Goal: Task Accomplishment & Management: Complete application form

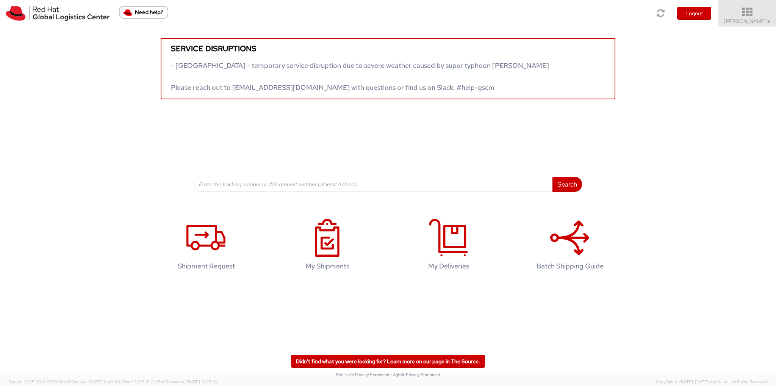
click at [754, 22] on span "Ali Cooper ▼" at bounding box center [747, 21] width 47 height 7
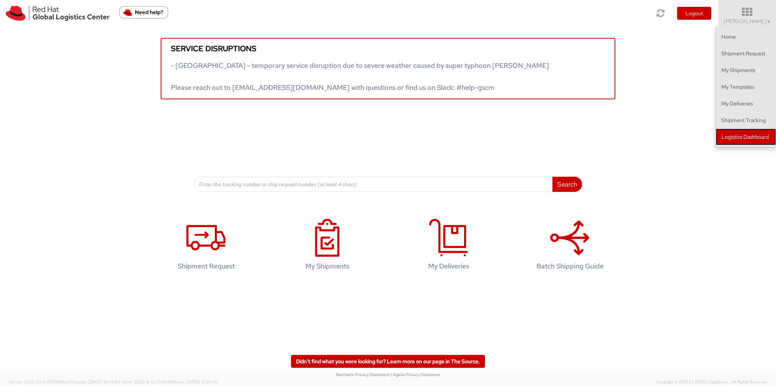
click at [749, 138] on link "Logistics Dashboard" at bounding box center [746, 137] width 60 height 17
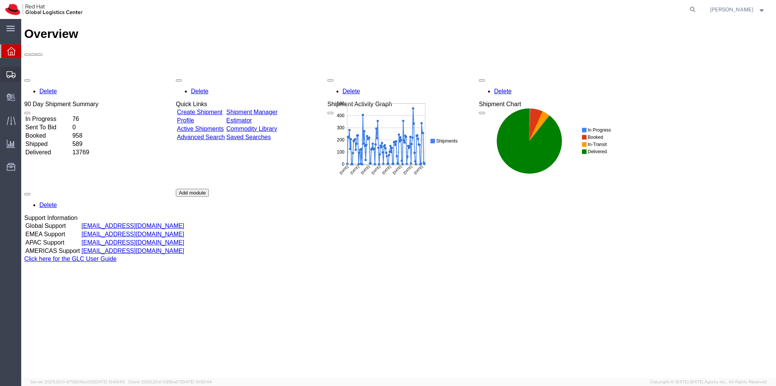
click at [0, 0] on span "Create Shipment" at bounding box center [0, 0] width 0 height 0
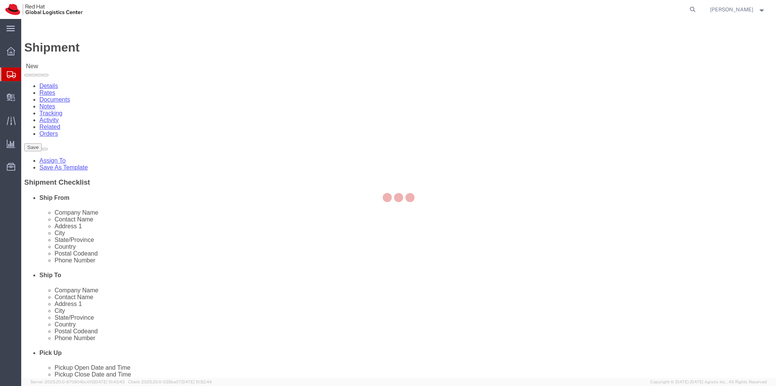
select select
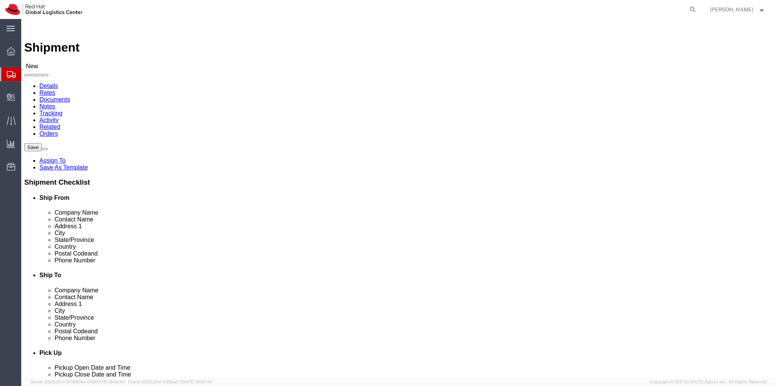
click input "[PERSON_NAME]"
type input "[PERSON_NAME]/[PERSON_NAME]"
click input "text"
type input "Red Hat"
click input "text"
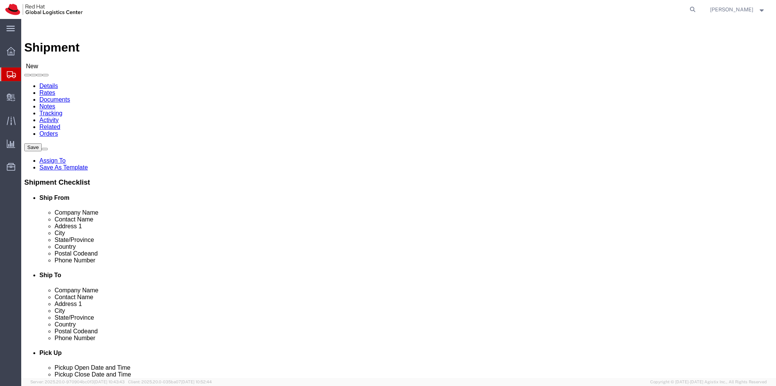
click p "- Red Hat - ([PERSON_NAME])"
click input "text"
click input "[PERSON_NAME]"
type input "D"
type input "d"
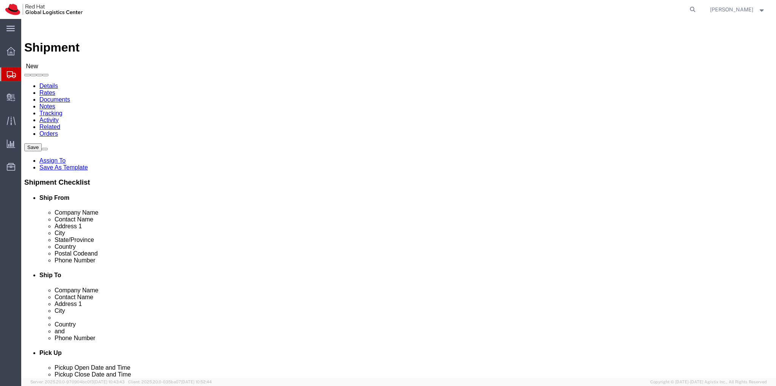
type input "[PERSON_NAME]"
click input "text"
drag, startPoint x: 504, startPoint y: 270, endPoint x: 402, endPoint y: 269, distance: 102.0
click div "Email"
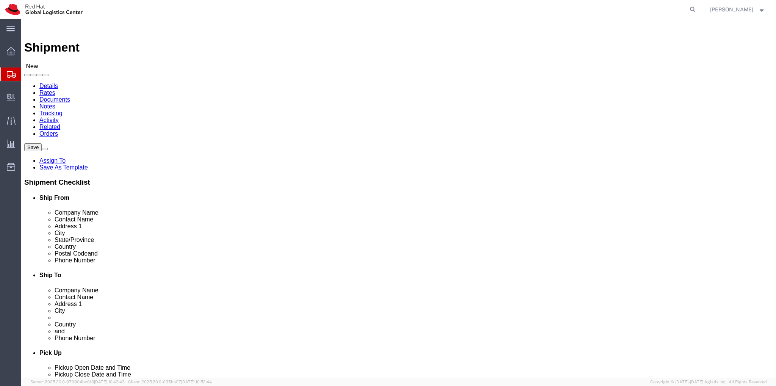
type input "[EMAIL_ADDRESS][DOMAIN_NAME]"
click input "text"
drag, startPoint x: 447, startPoint y: 141, endPoint x: 404, endPoint y: 142, distance: 42.9
click div "Company Name Red Hat"
type input "Core4ace"
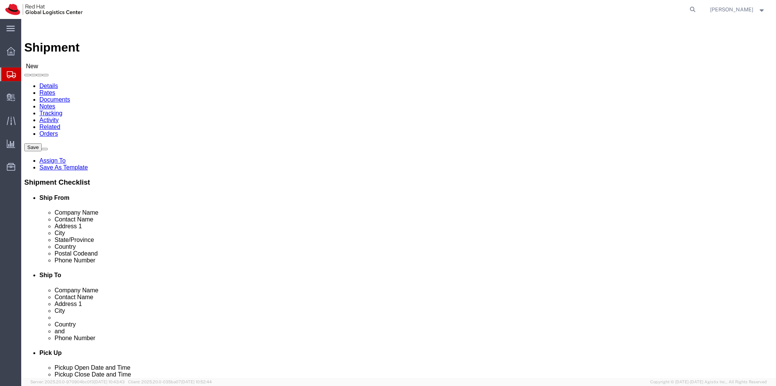
click input "text"
type input "[STREET_ADDRESS]"
click input "text"
type input "N Charleston"
drag, startPoint x: 457, startPoint y: 183, endPoint x: 408, endPoint y: 183, distance: 49.3
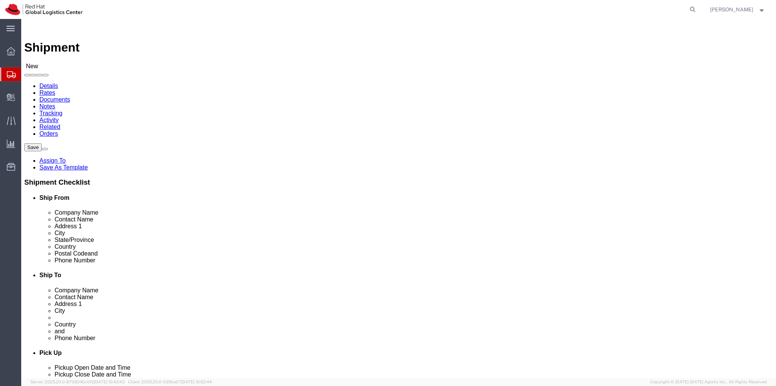
click div "N Charleston"
click input "text"
type input "N Charleston"
type input "Un"
click input "Postal Code"
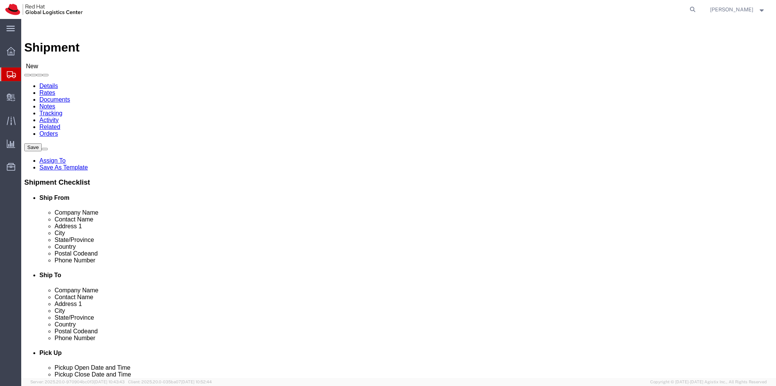
type input "29406"
type input "south"
select select "SC"
click input "text"
type input "[PHONE_NUMBER]"
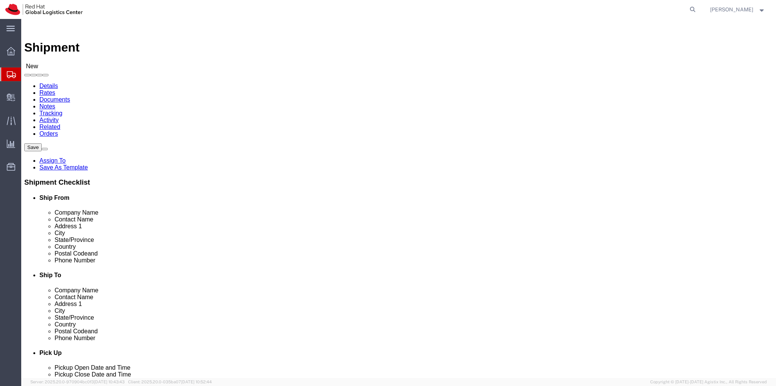
click input "text"
paste input "[EMAIL_ADDRESS][DOMAIN_NAME]"
type input "[EMAIL_ADDRESS][DOMAIN_NAME]"
drag, startPoint x: 412, startPoint y: 284, endPoint x: 414, endPoint y: 288, distance: 4.3
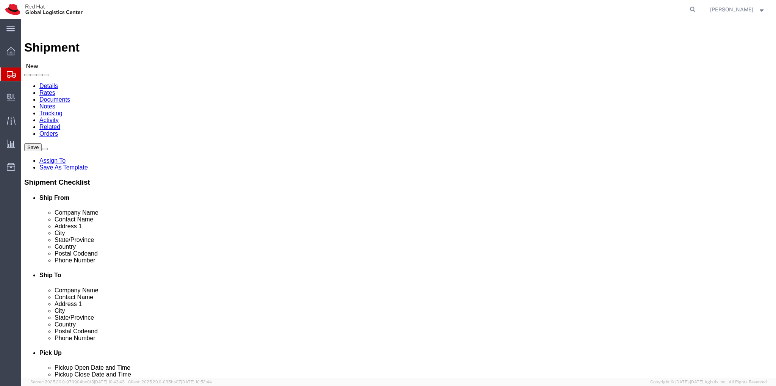
click input "checkbox"
checkbox input "true"
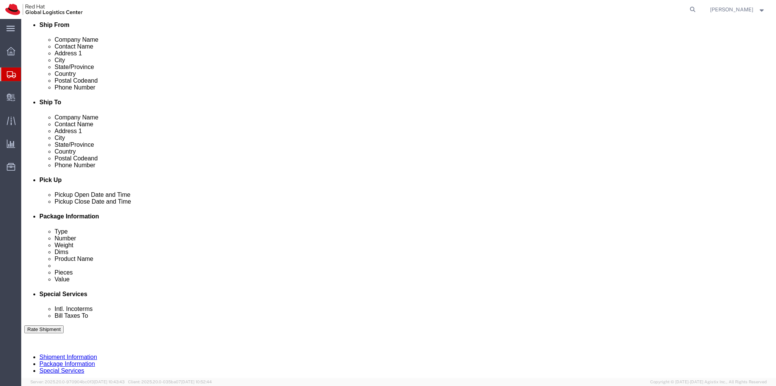
scroll to position [190, 0]
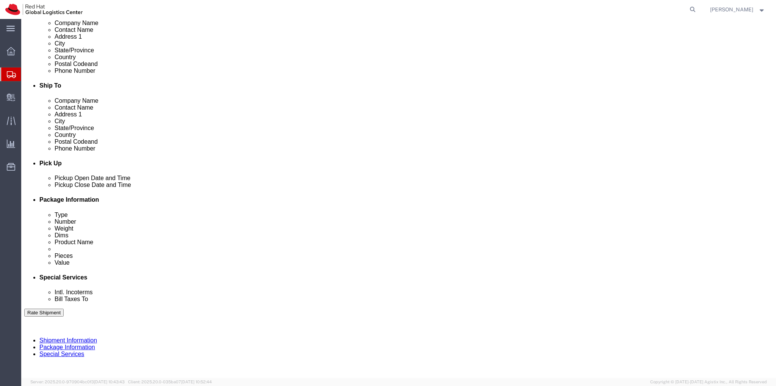
click div "[DATE] 1:00 PM"
type input "3:00 PM"
click button "Apply"
click div "[DATE] 4:00 PM"
click button "Apply"
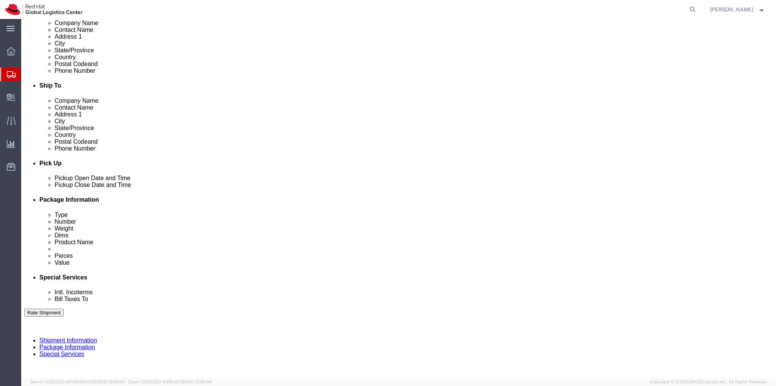
click div
click input "5:00 PM"
drag, startPoint x: 362, startPoint y: 339, endPoint x: 352, endPoint y: 342, distance: 11.1
click input "10:00 PM"
drag, startPoint x: 365, startPoint y: 342, endPoint x: 353, endPoint y: 342, distance: 11.8
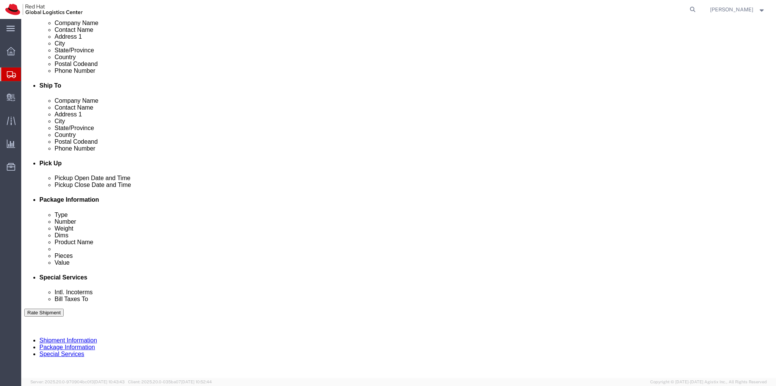
click input "10:00 PM"
drag, startPoint x: 365, startPoint y: 340, endPoint x: 352, endPoint y: 340, distance: 13.7
click input "10:00amM"
click input "10AM0amM"
drag, startPoint x: 370, startPoint y: 339, endPoint x: 340, endPoint y: 340, distance: 30.7
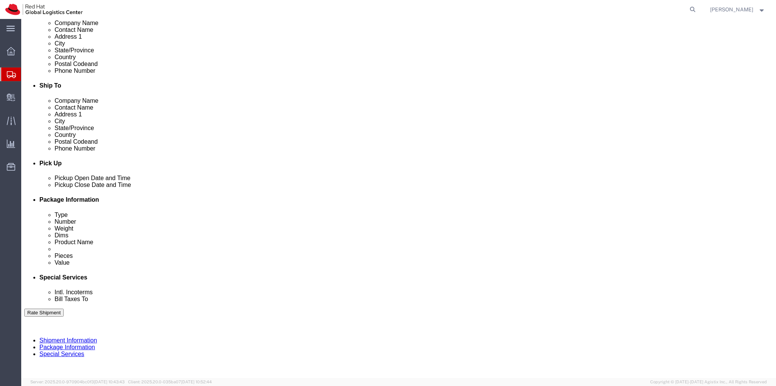
click input "10AM0amM"
click h3 "Leg 1"
click div "[DATE] 5:00 PM"
drag, startPoint x: 387, startPoint y: 203, endPoint x: 362, endPoint y: 203, distance: 25.8
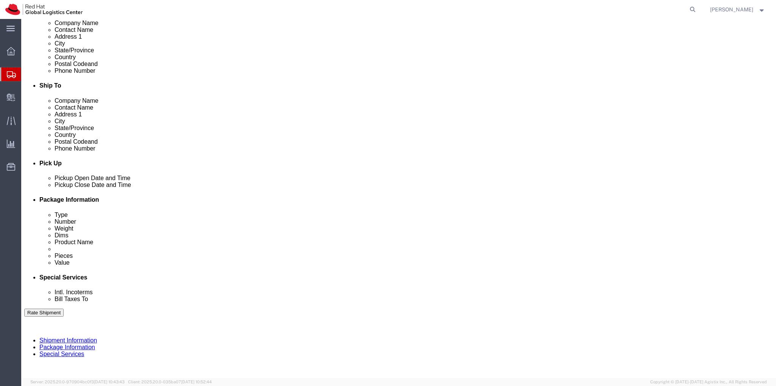
click div "[DATE] 5:00 PM"
drag, startPoint x: 393, startPoint y: 203, endPoint x: 364, endPoint y: 203, distance: 28.8
click div "[DATE] 5:00 PM"
type input "10:00 AM"
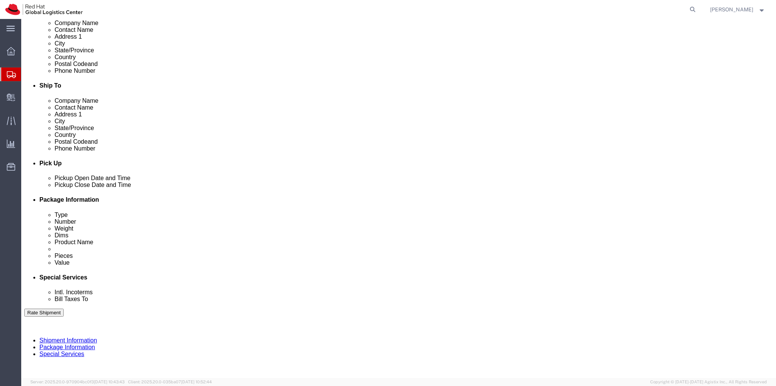
click button "Apply"
click div
type input "4:00 PM"
click button "Apply"
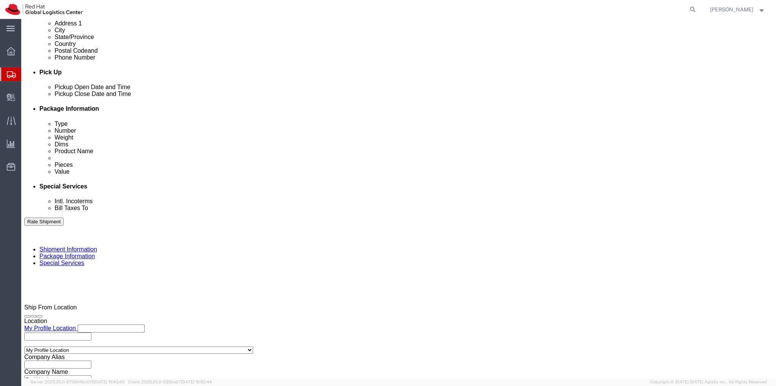
scroll to position [292, 0]
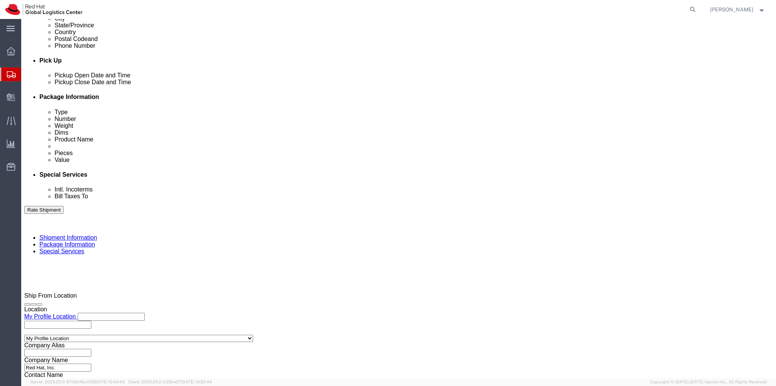
click button "Continue"
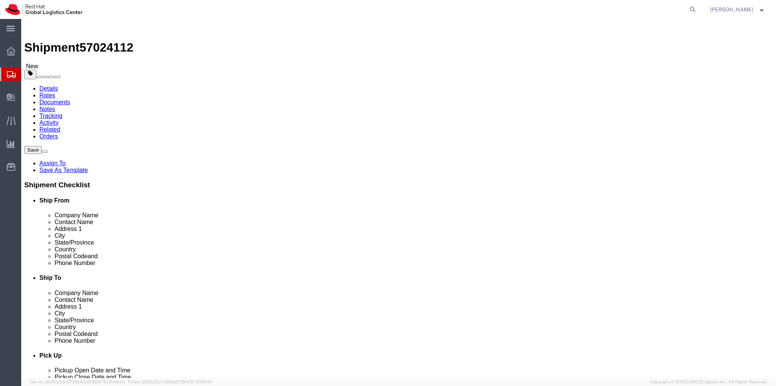
drag, startPoint x: 284, startPoint y: 132, endPoint x: 276, endPoint y: 135, distance: 8.5
click select "Select Case(s) Crate(s) Envelope Large Box Medium Box PAK Skid(s) Small Box Sma…"
select select "YRPK"
click select "Select Case(s) Crate(s) Envelope Large Box Medium Box PAK Skid(s) Small Box Sma…"
click input "text"
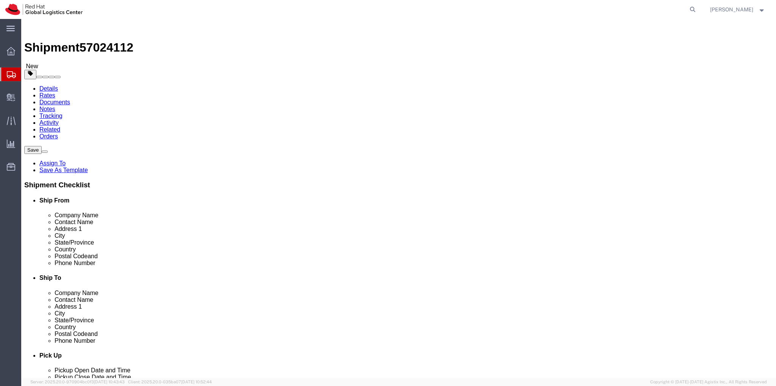
type input "15"
type input "12"
type input "10"
click input "0.00"
type input "0"
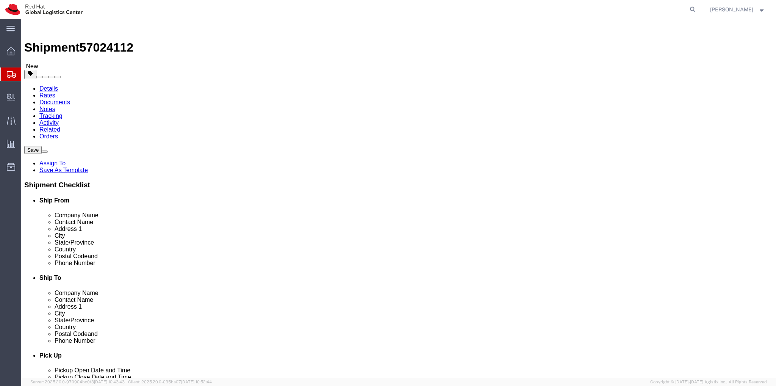
type input "2.0"
click link "Add Content"
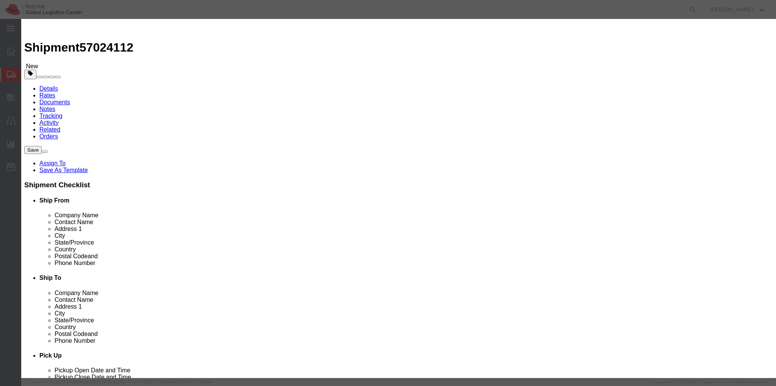
click button "Commodity library"
click button "Select"
type input "1"
type input "16"
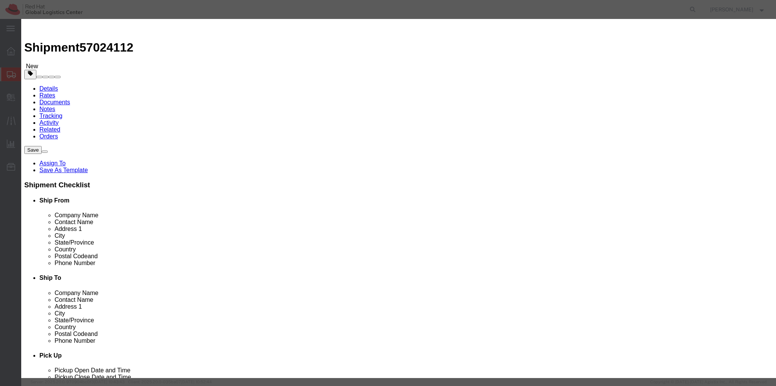
select select "CN"
type input "Fedora/Hat - 100% polyester"
type textarea "- Red Hat branded"
click input "1"
type input "6"
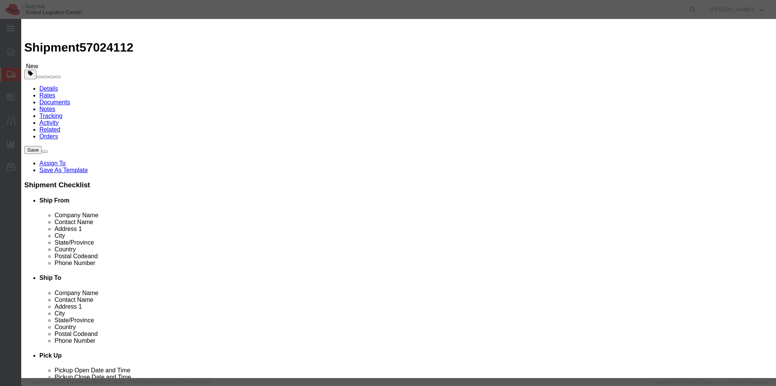
type input "96"
drag, startPoint x: 183, startPoint y: 150, endPoint x: 178, endPoint y: 147, distance: 5.8
click label "Model"
click button "Save & Close"
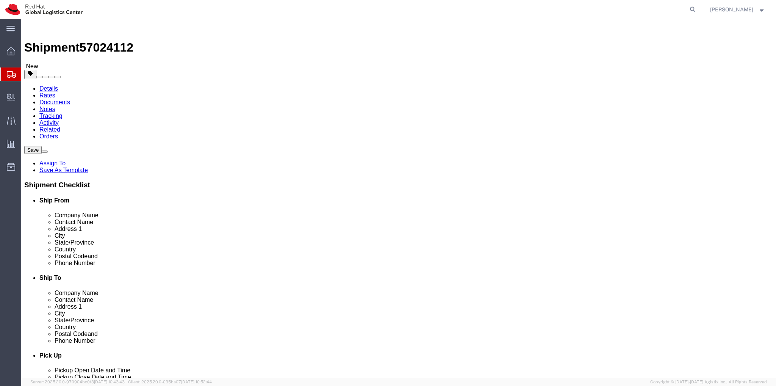
click button "Continue"
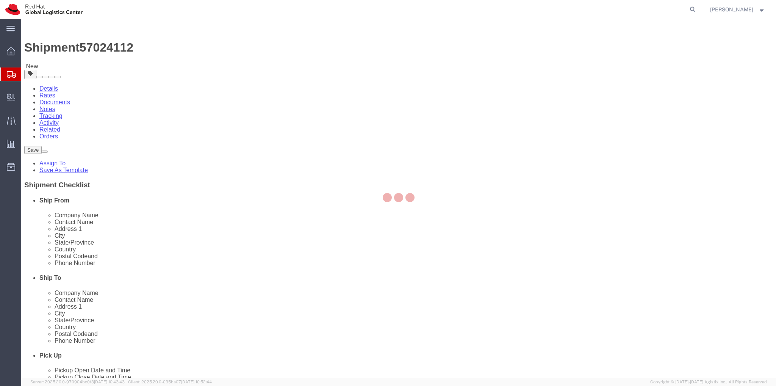
select select
select select "COSTCENTER"
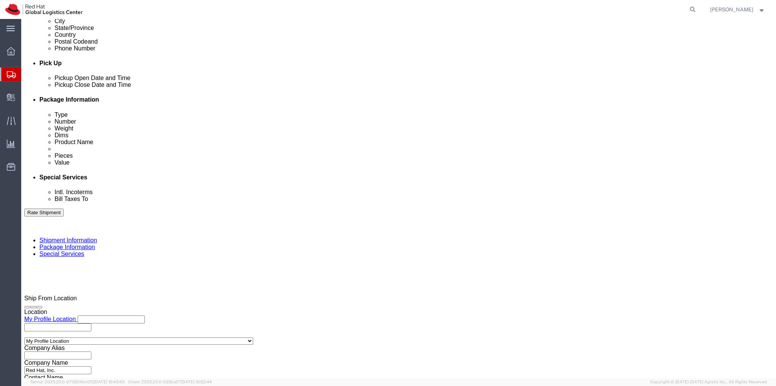
scroll to position [303, 0]
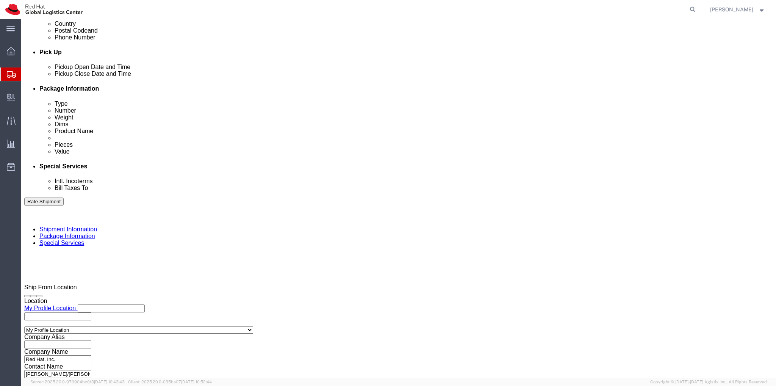
type input "512"
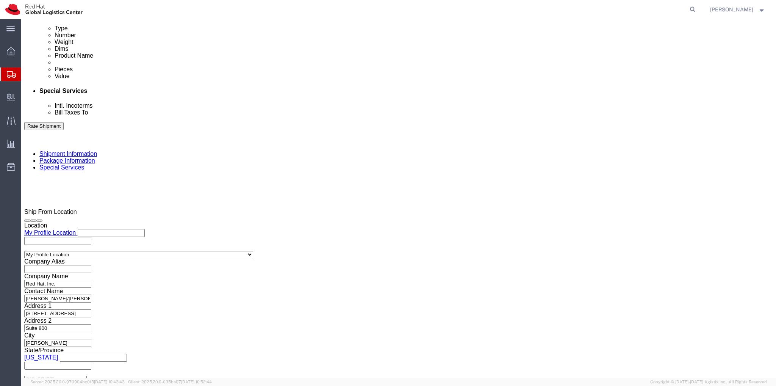
scroll to position [379, 0]
click input "text"
type input "[EMAIL_ADDRESS][DOMAIN_NAME]"
click input "Shipping Label"
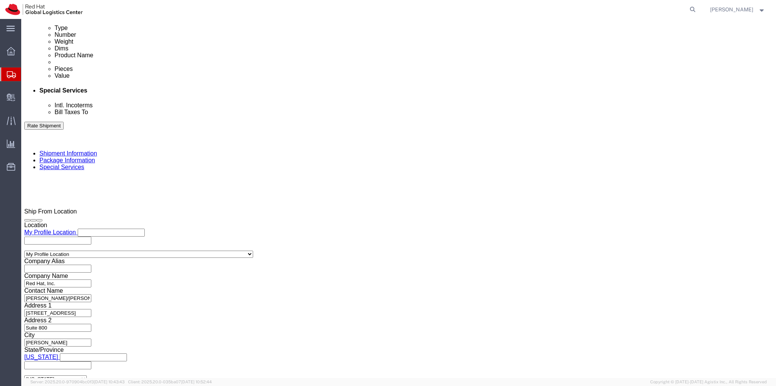
checkbox input "true"
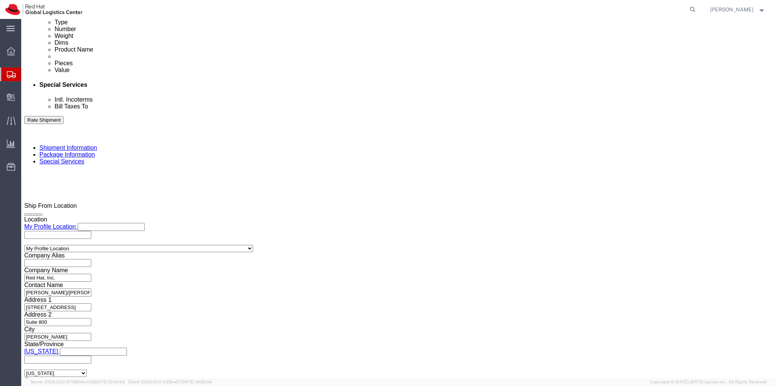
scroll to position [386, 0]
click button "Rate Shipment"
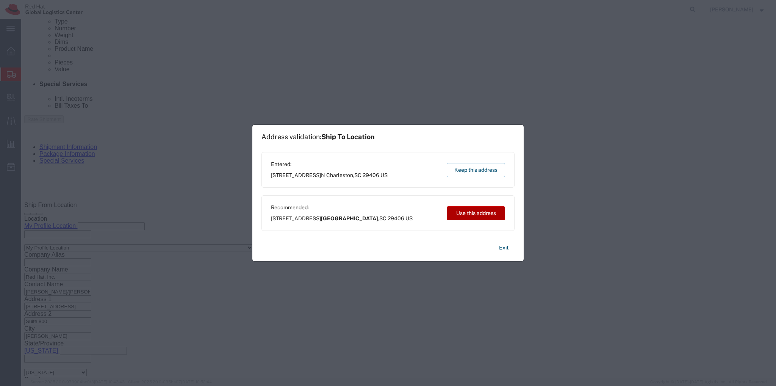
click at [461, 213] on button "Use this address" at bounding box center [476, 213] width 58 height 14
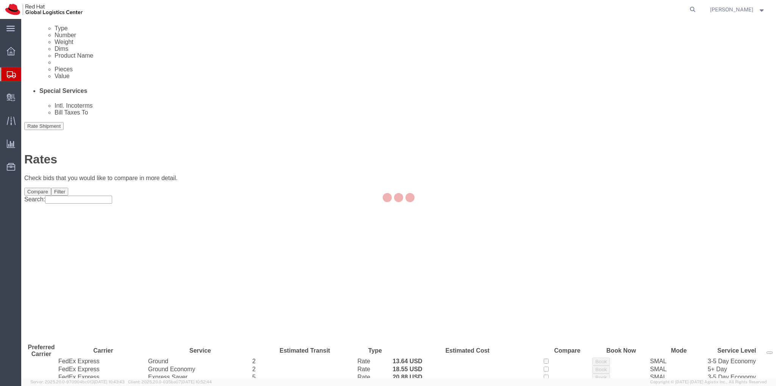
scroll to position [0, 0]
